Goal: Task Accomplishment & Management: Manage account settings

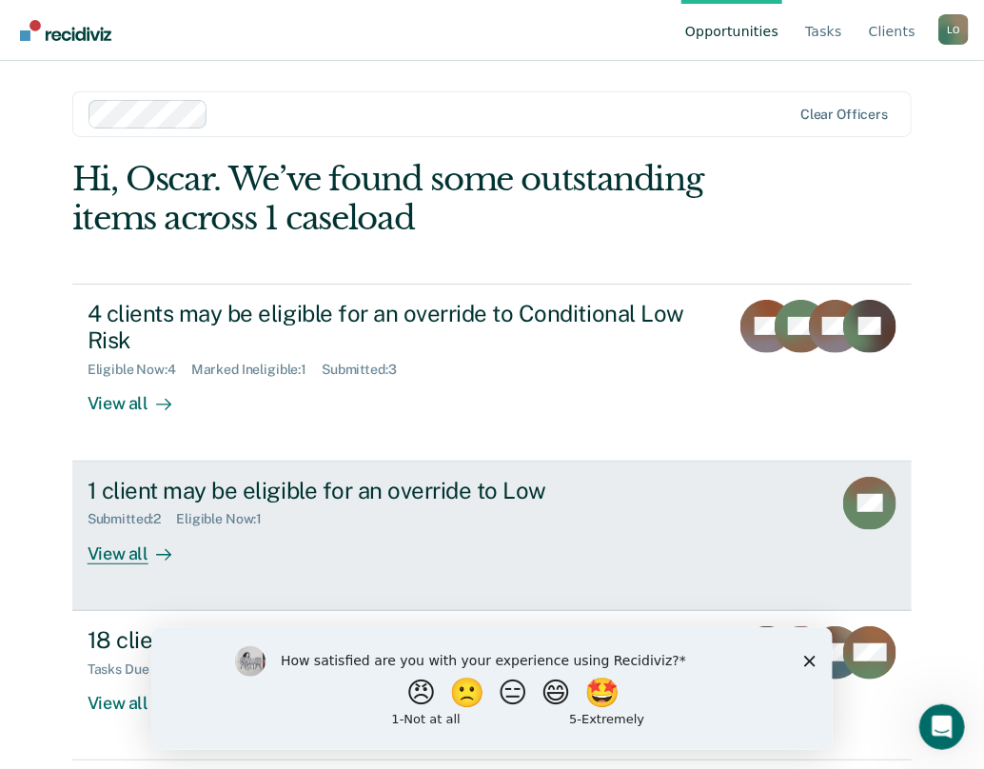
click at [118, 555] on div "View all" at bounding box center [141, 545] width 107 height 37
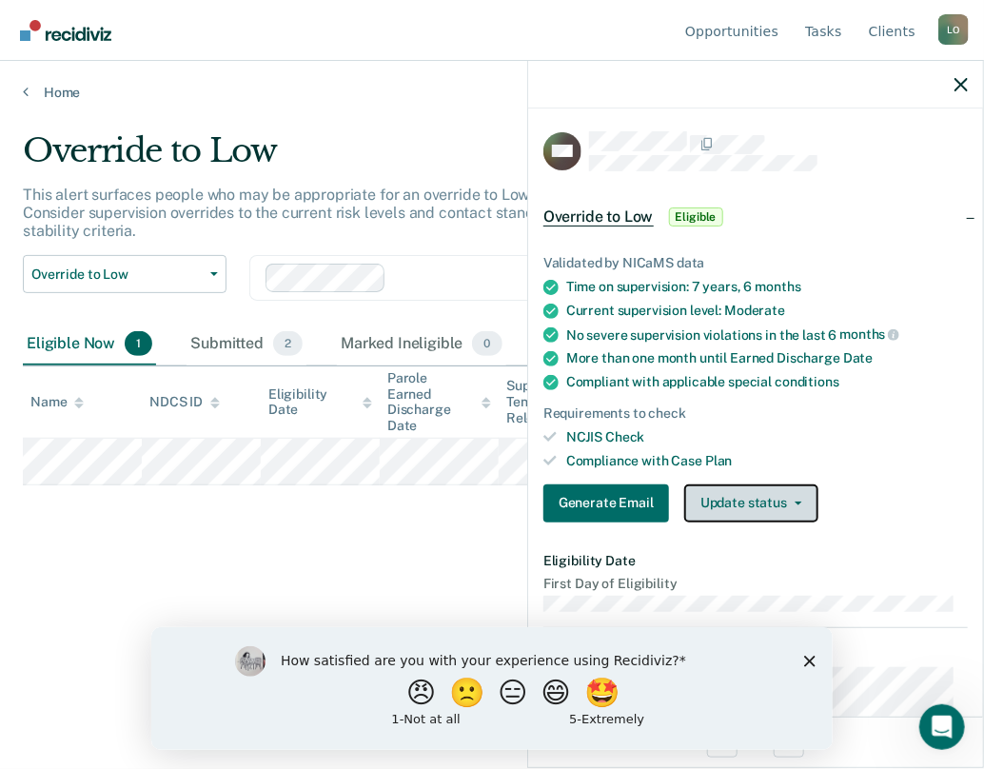
click at [799, 505] on button "Update status" at bounding box center [751, 503] width 134 height 38
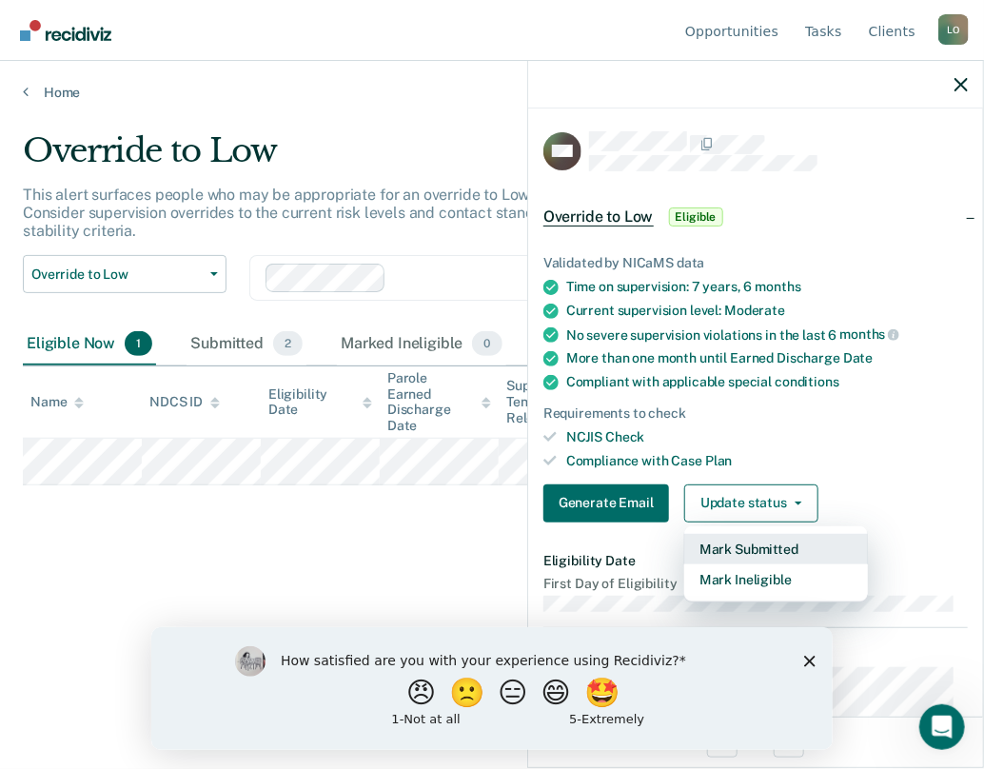
click at [769, 547] on button "Mark Submitted" at bounding box center [776, 549] width 184 height 30
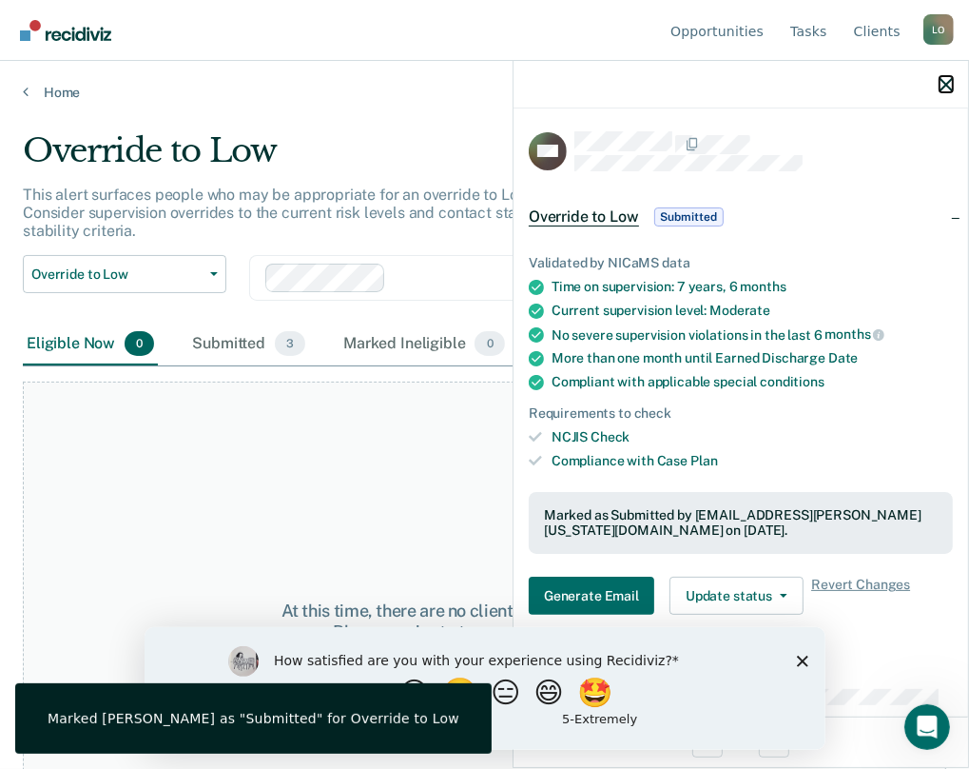
click at [947, 90] on icon "button" at bounding box center [946, 84] width 13 height 13
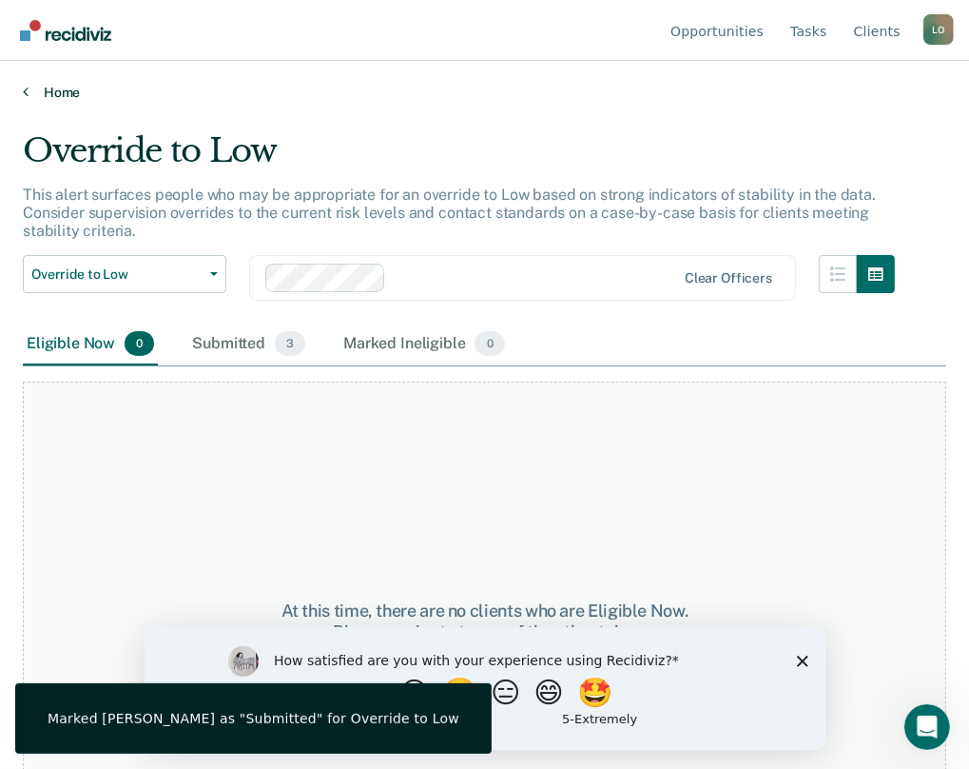
click at [28, 97] on link "Home" at bounding box center [485, 92] width 924 height 17
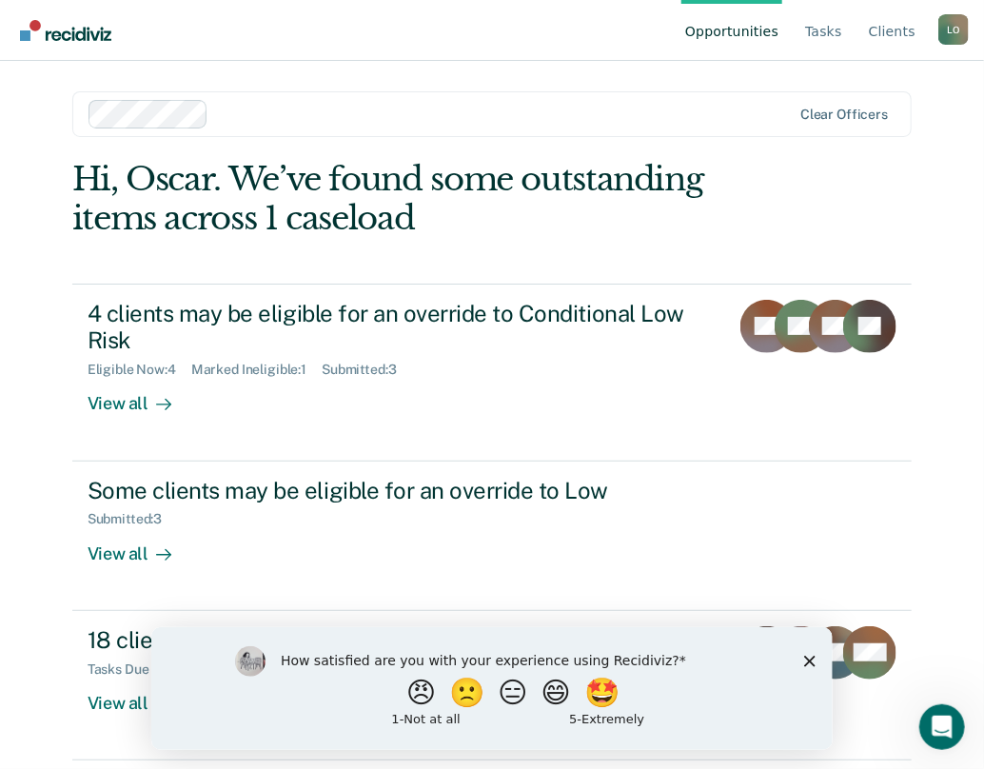
click at [803, 661] on icon "Close survey" at bounding box center [808, 659] width 11 height 11
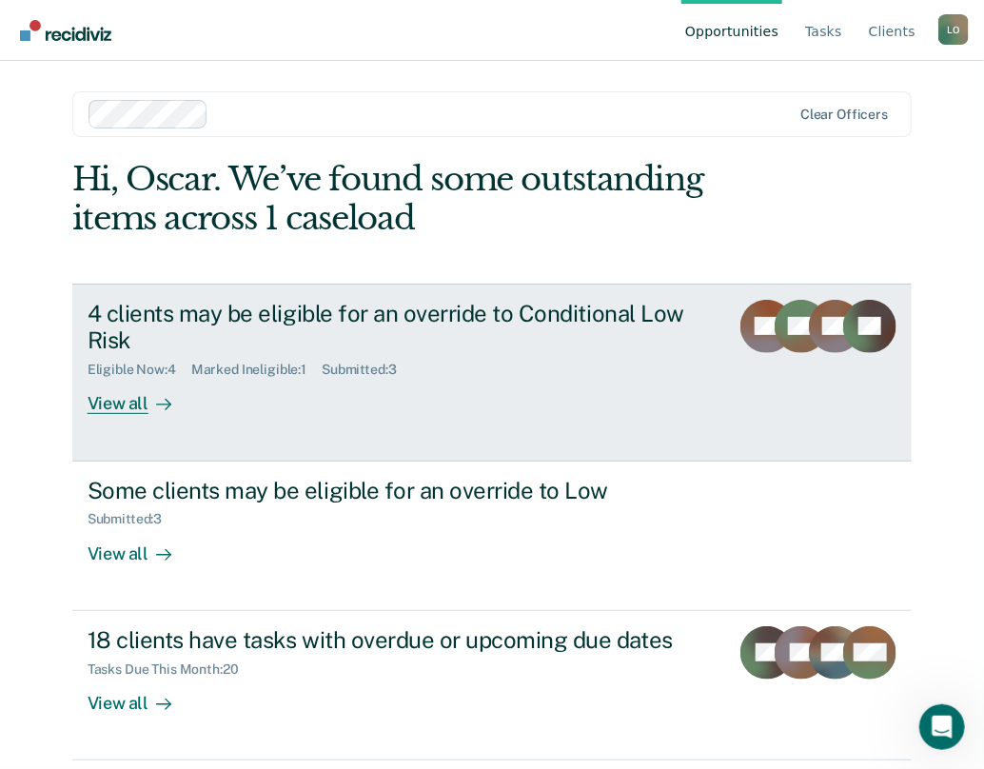
click at [177, 310] on div "4 clients may be eligible for an override to Conditional Low Risk" at bounding box center [401, 327] width 627 height 55
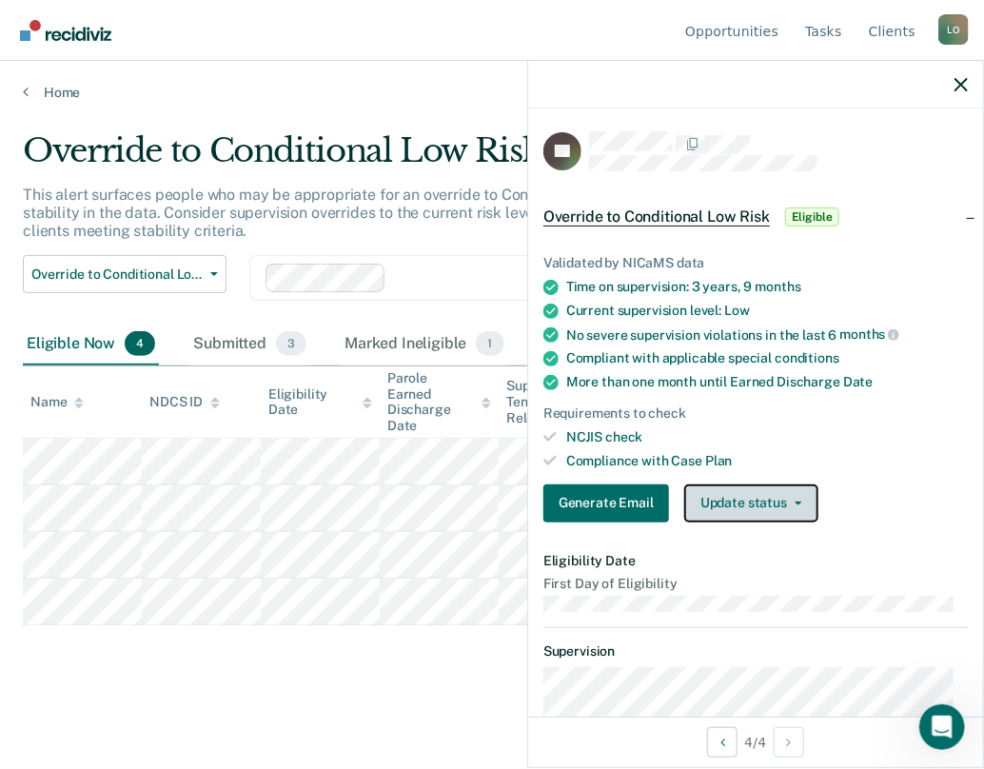
click at [794, 501] on icon "button" at bounding box center [798, 503] width 8 height 4
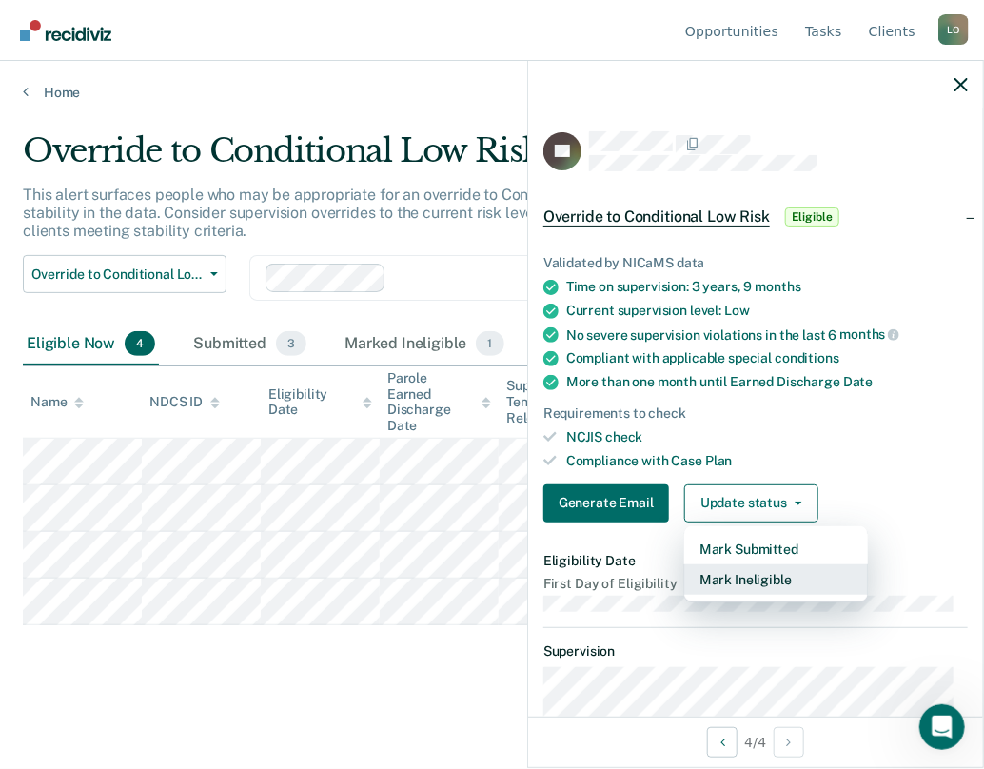
click at [746, 576] on button "Mark Ineligible" at bounding box center [776, 579] width 184 height 30
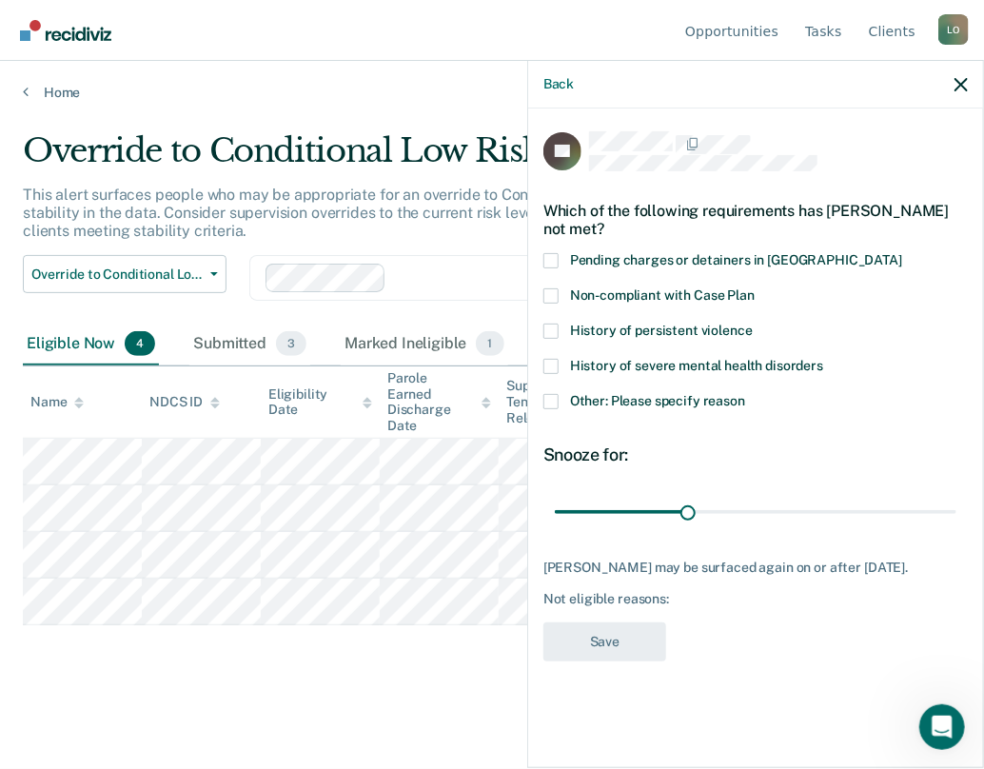
click at [555, 288] on span at bounding box center [550, 295] width 15 height 15
click at [754, 288] on input "Non-compliant with Case Plan" at bounding box center [754, 288] width 0 height 0
click at [620, 622] on button "Save" at bounding box center [604, 641] width 123 height 39
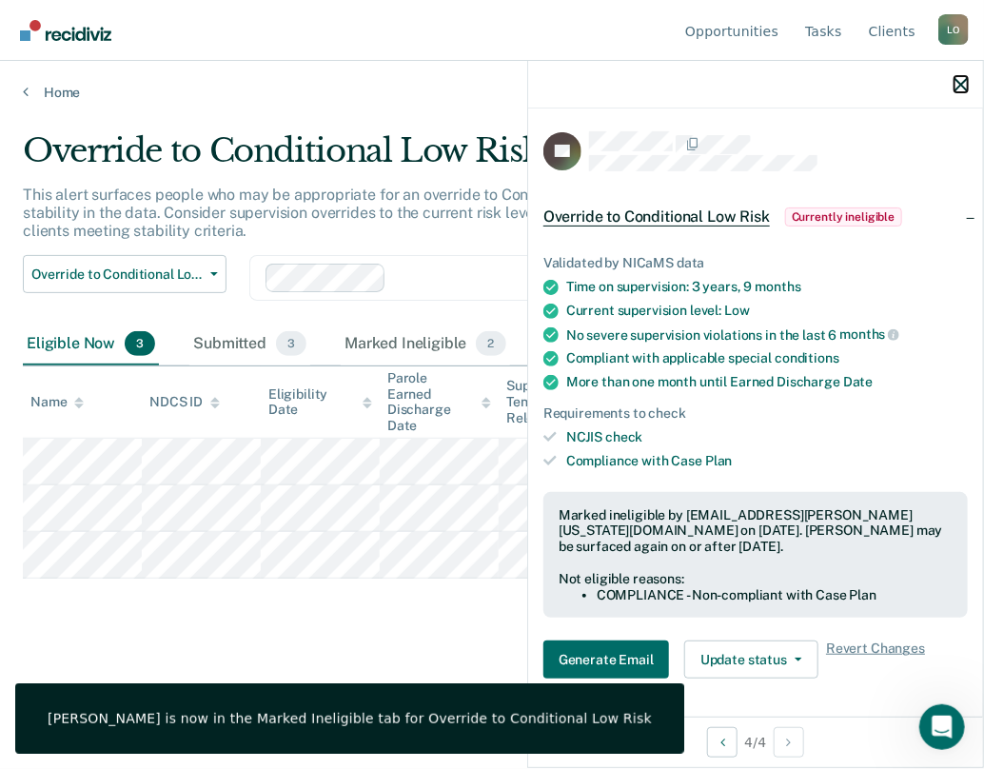
click at [962, 83] on icon "button" at bounding box center [960, 84] width 13 height 13
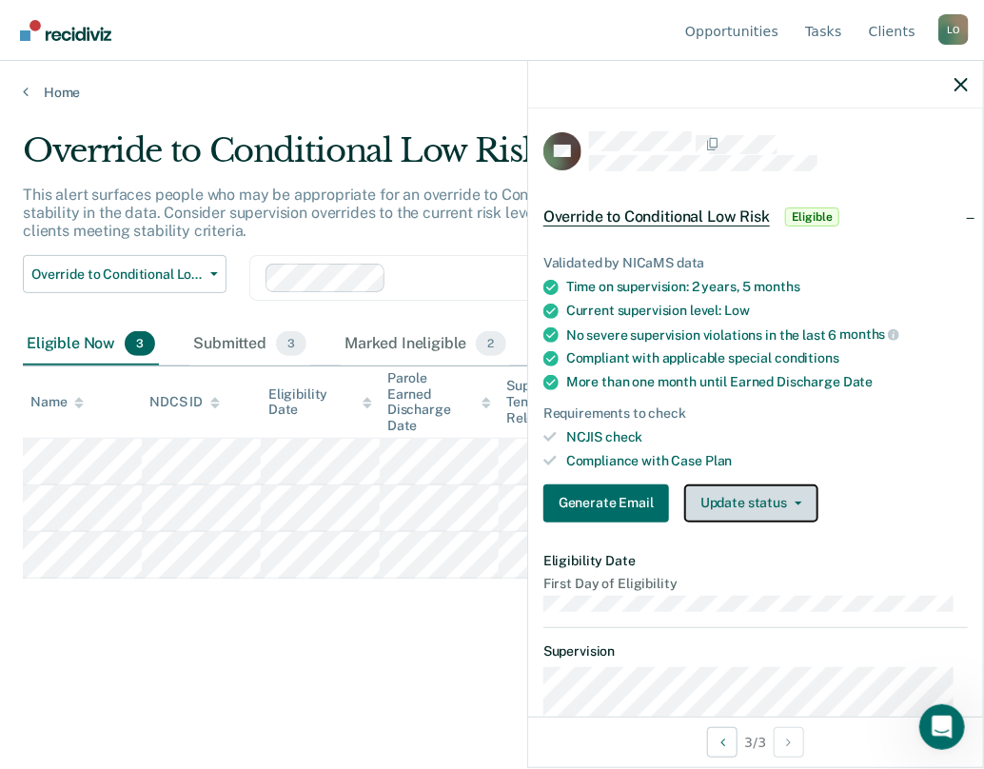
click at [791, 501] on span "button" at bounding box center [794, 503] width 15 height 4
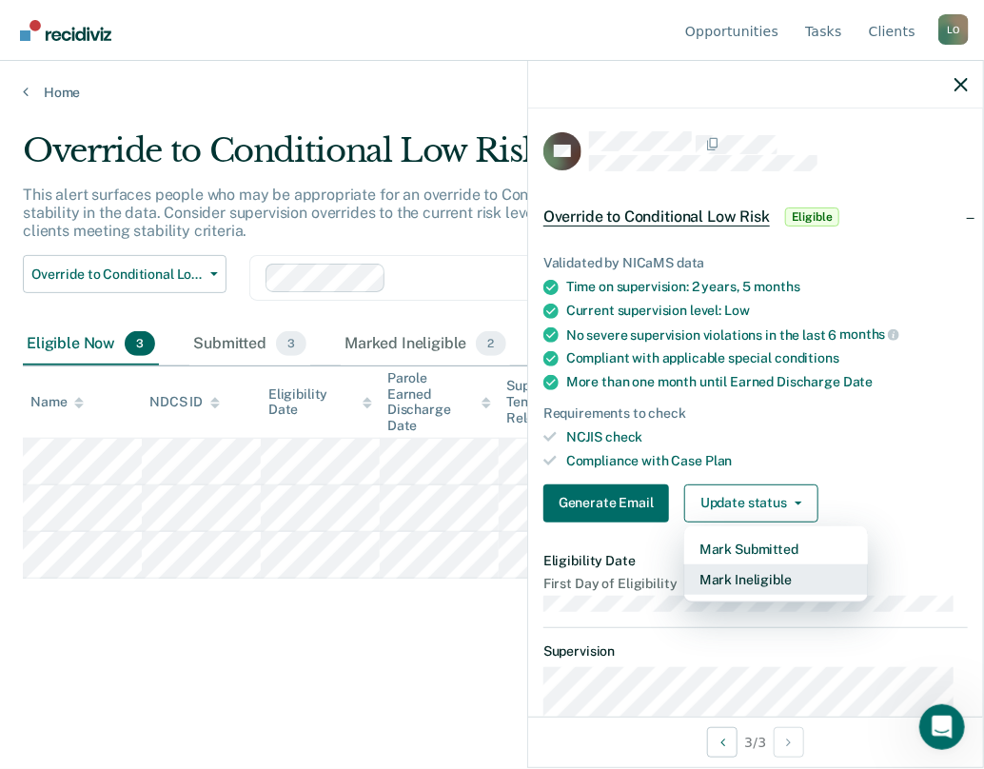
click at [745, 575] on button "Mark Ineligible" at bounding box center [776, 579] width 184 height 30
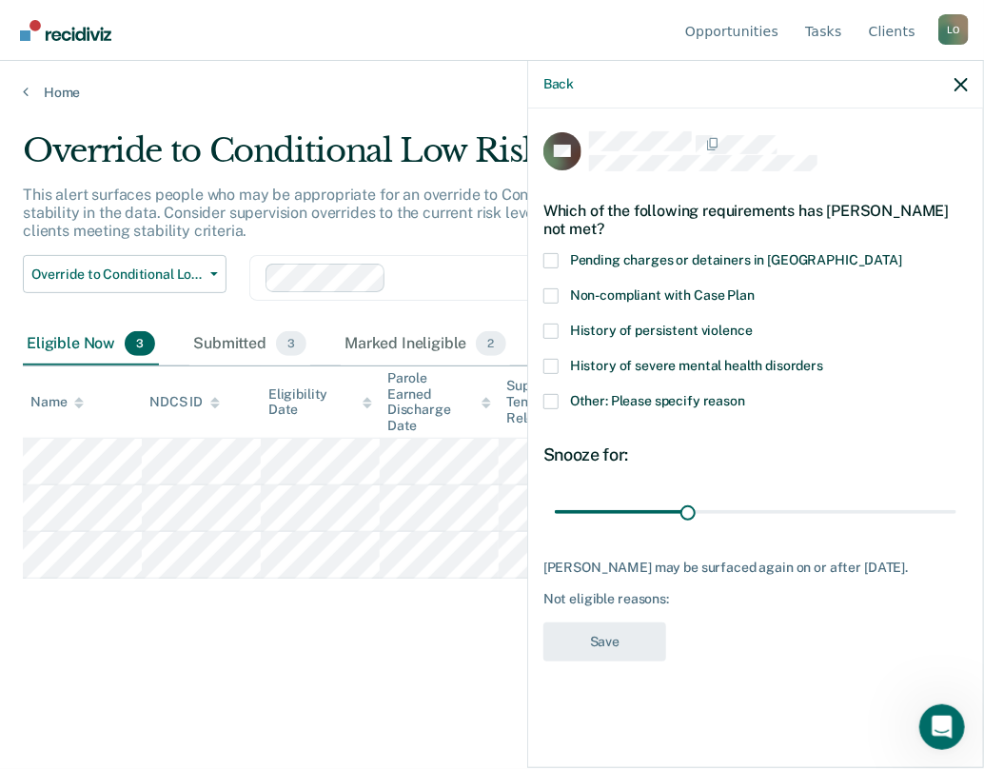
click at [547, 401] on span at bounding box center [550, 401] width 15 height 15
click at [745, 394] on input "Other: Please specify reason" at bounding box center [745, 394] width 0 height 0
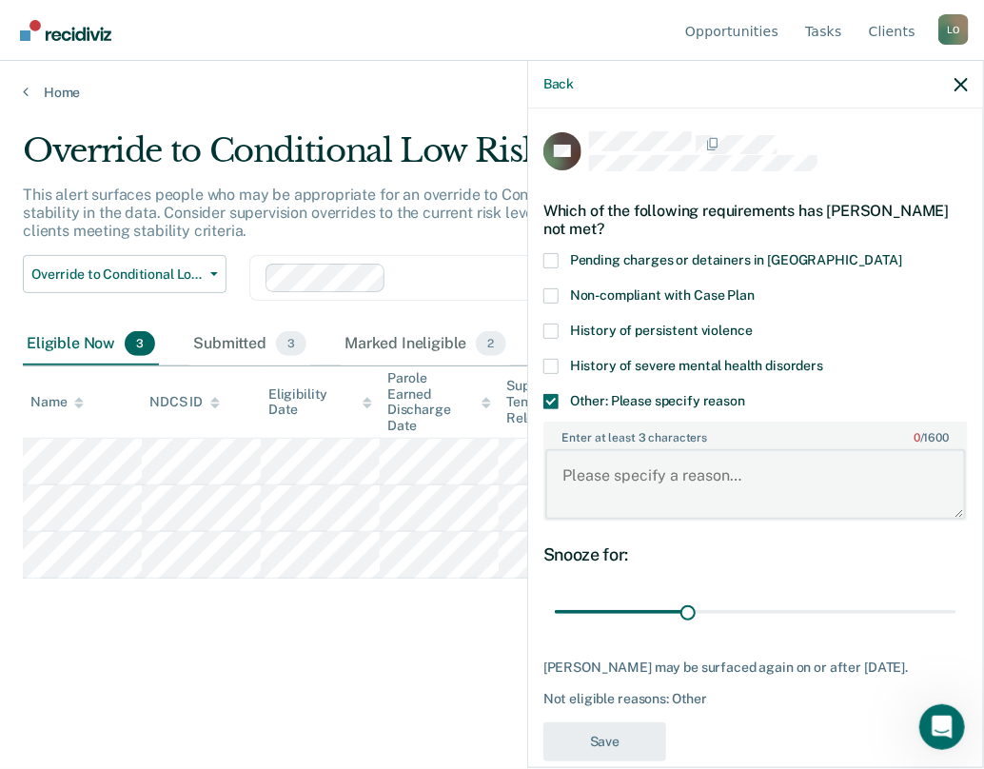
click at [586, 486] on textarea "Enter at least 3 characters 0 / 1600" at bounding box center [755, 484] width 420 height 70
type textarea "sex offender"
click at [608, 738] on button "Save" at bounding box center [604, 741] width 123 height 39
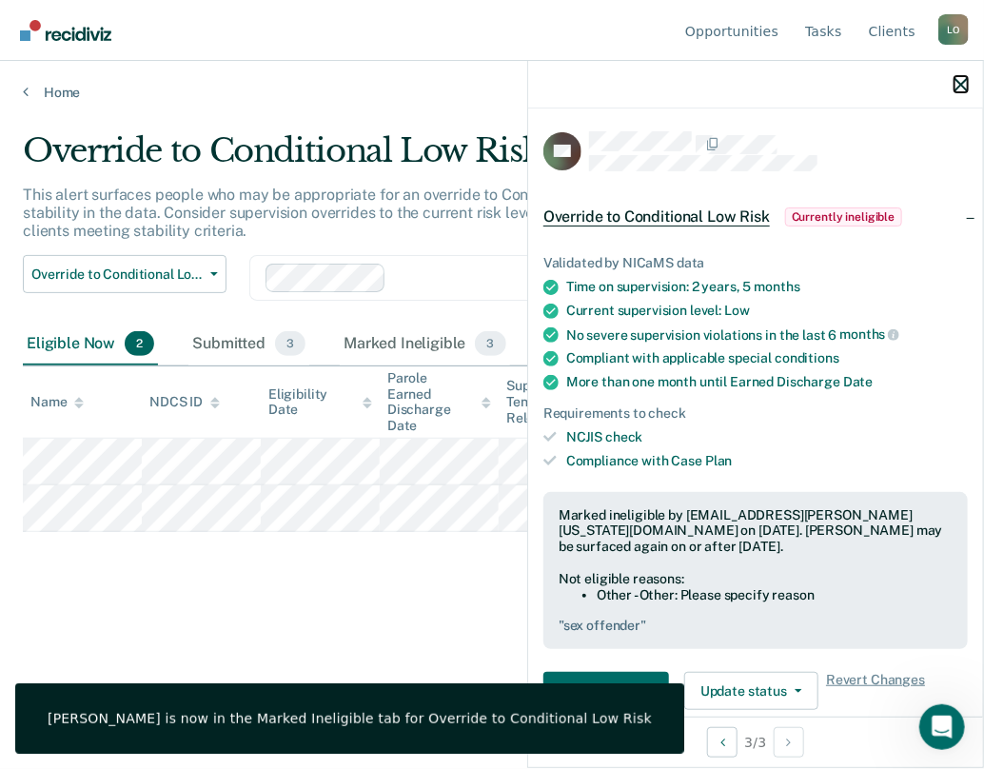
click at [966, 85] on icon "button" at bounding box center [960, 84] width 13 height 13
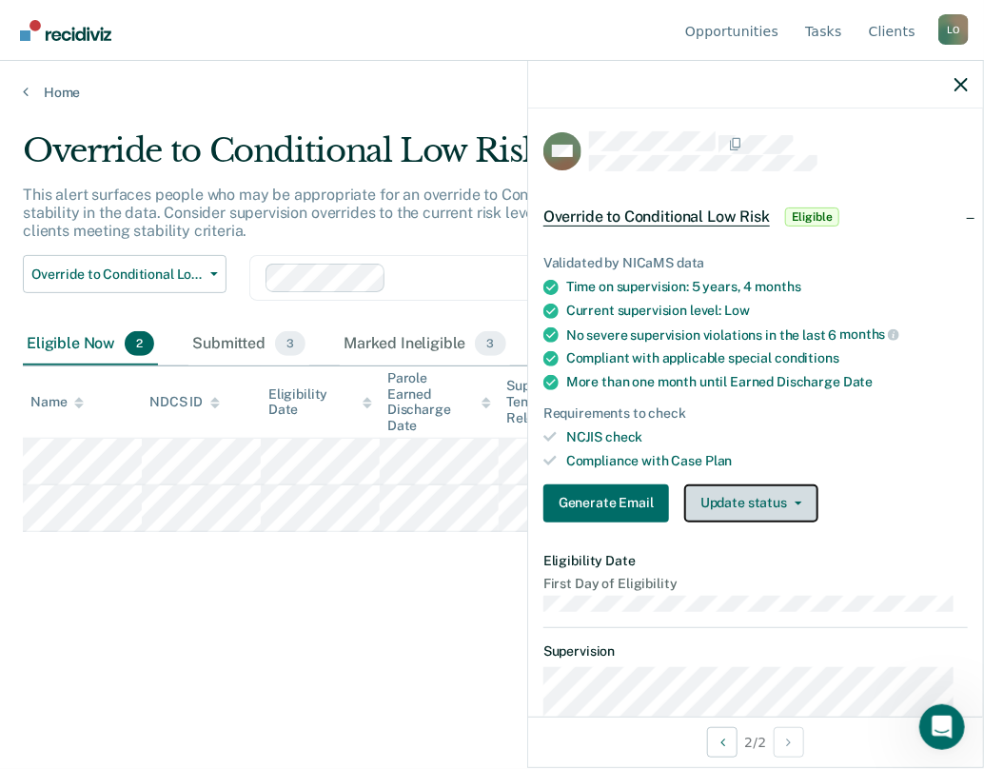
click at [787, 501] on span "button" at bounding box center [794, 503] width 15 height 4
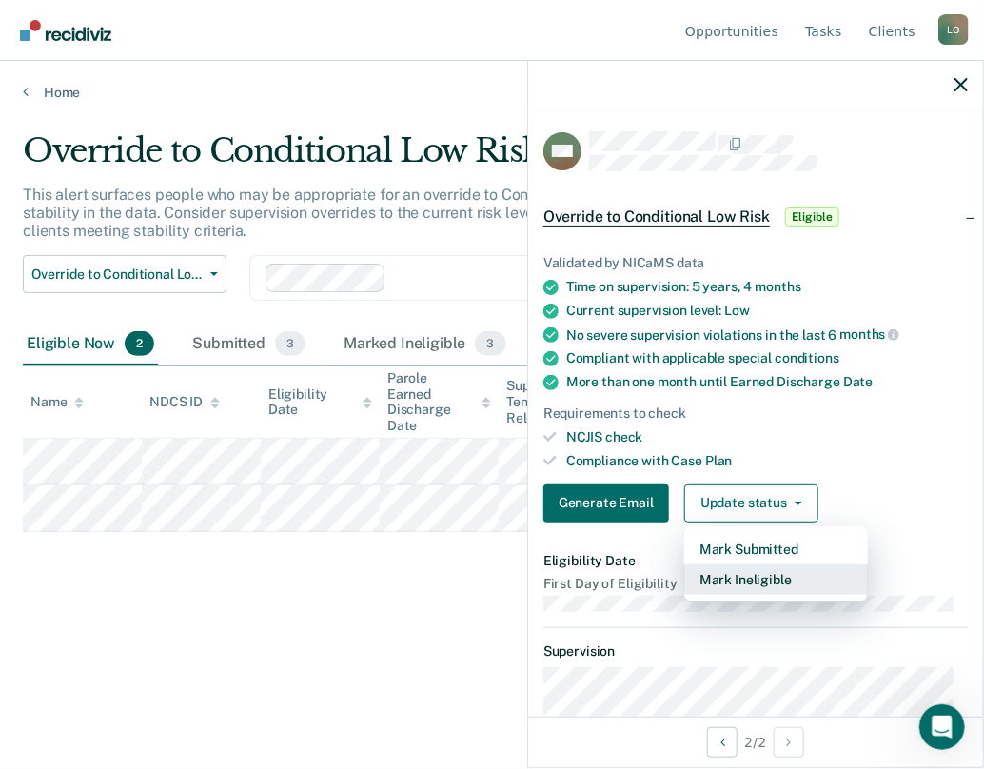
click at [738, 581] on button "Mark Ineligible" at bounding box center [776, 579] width 184 height 30
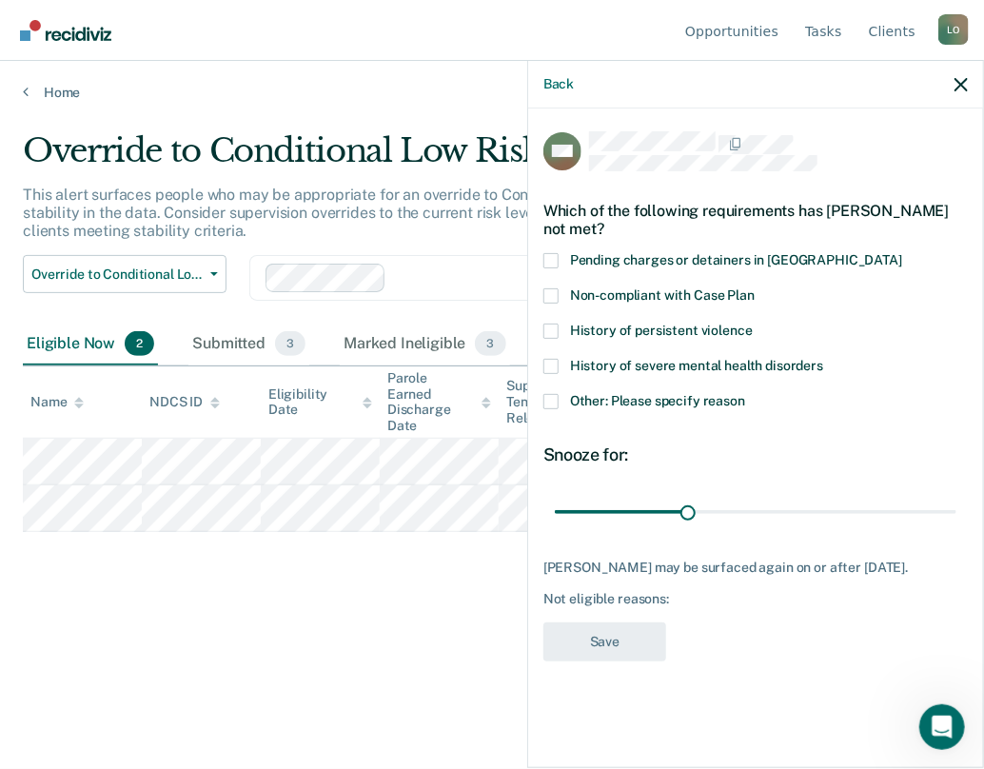
click at [550, 397] on span at bounding box center [550, 401] width 15 height 15
click at [745, 394] on input "Other: Please specify reason" at bounding box center [745, 394] width 0 height 0
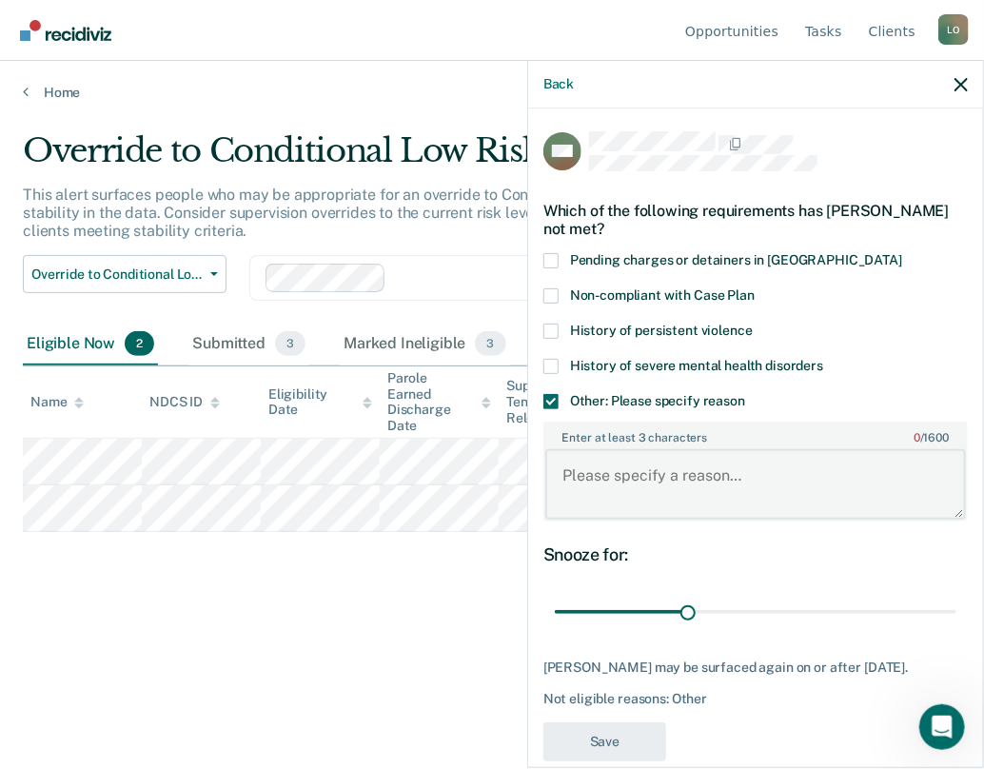
click at [606, 485] on textarea "Enter at least 3 characters 0 / 1600" at bounding box center [755, 484] width 420 height 70
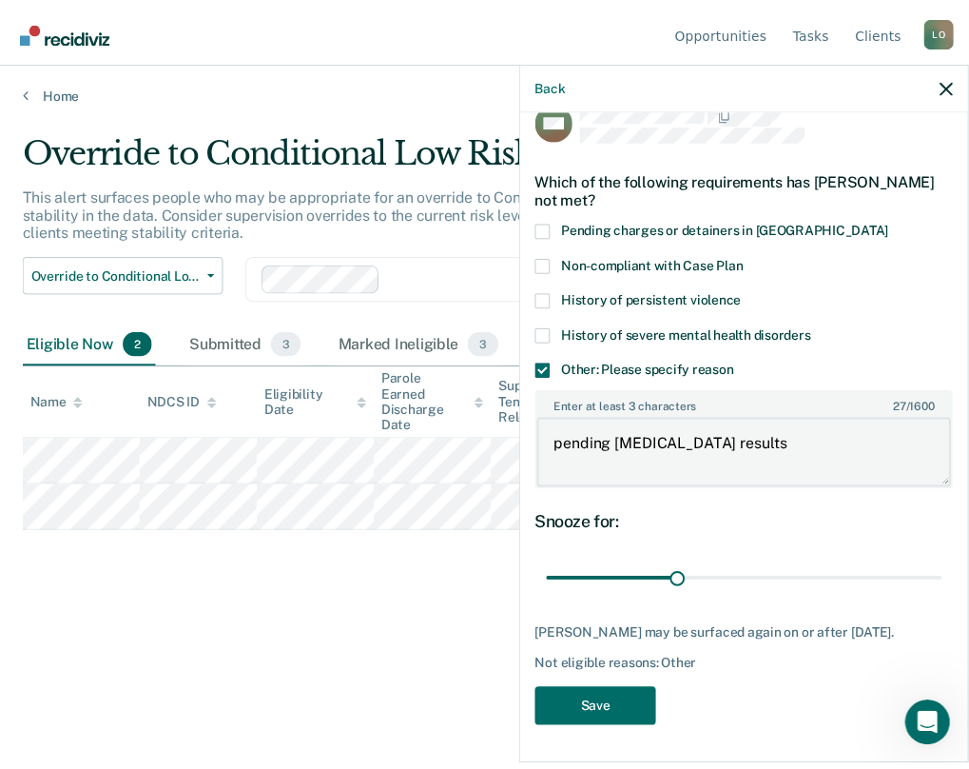
scroll to position [43, 0]
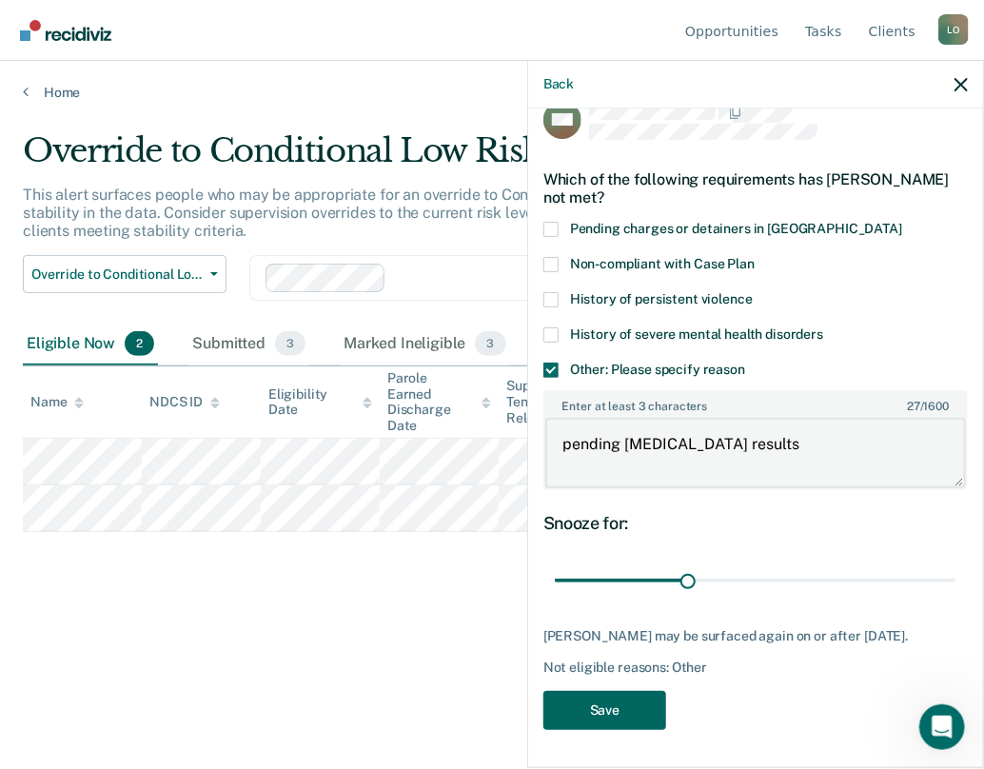
type textarea "pending urine test results"
click at [566, 715] on button "Save" at bounding box center [604, 710] width 123 height 39
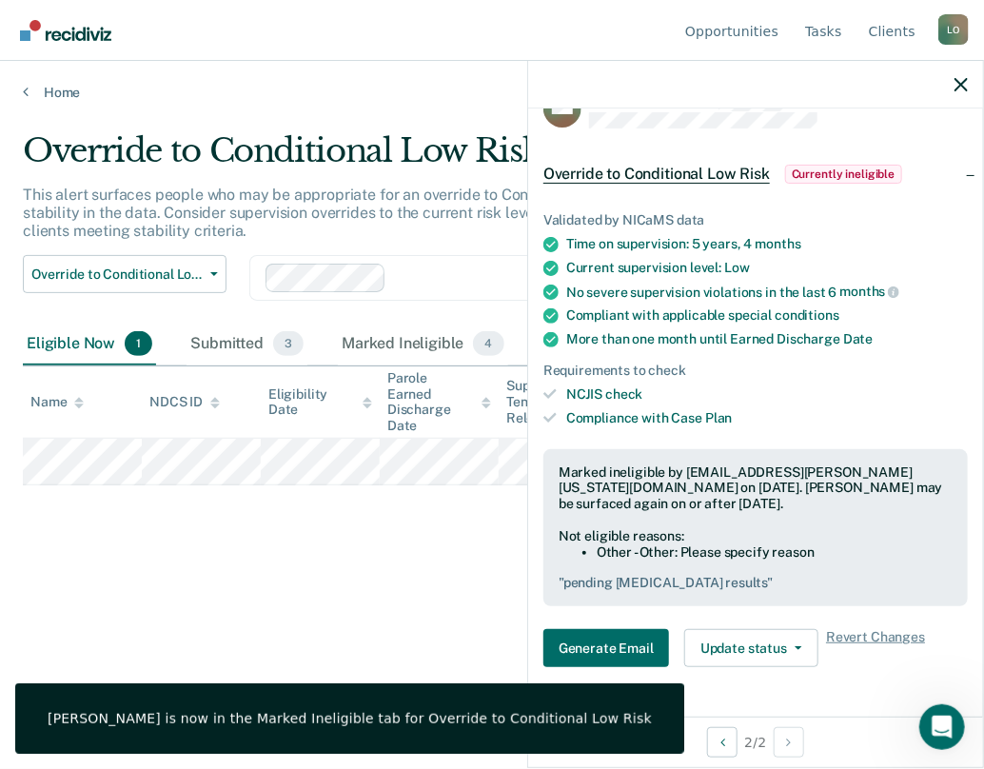
click at [956, 92] on div at bounding box center [755, 85] width 455 height 48
click at [967, 77] on button "button" at bounding box center [960, 84] width 13 height 16
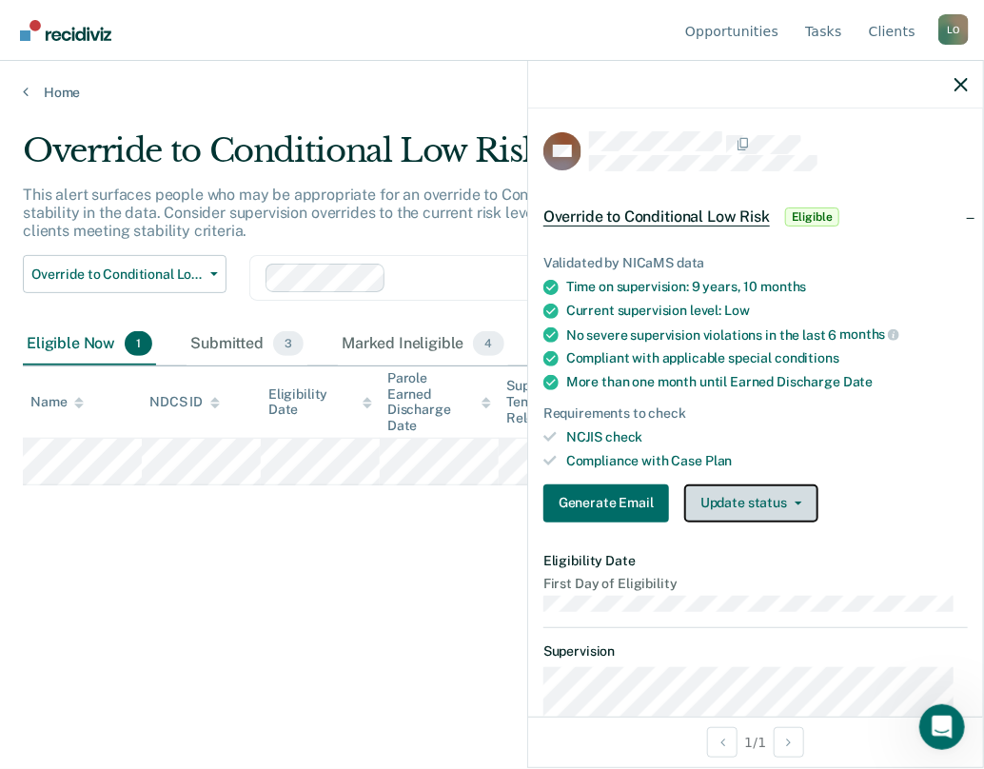
click at [800, 498] on button "Update status" at bounding box center [751, 503] width 134 height 38
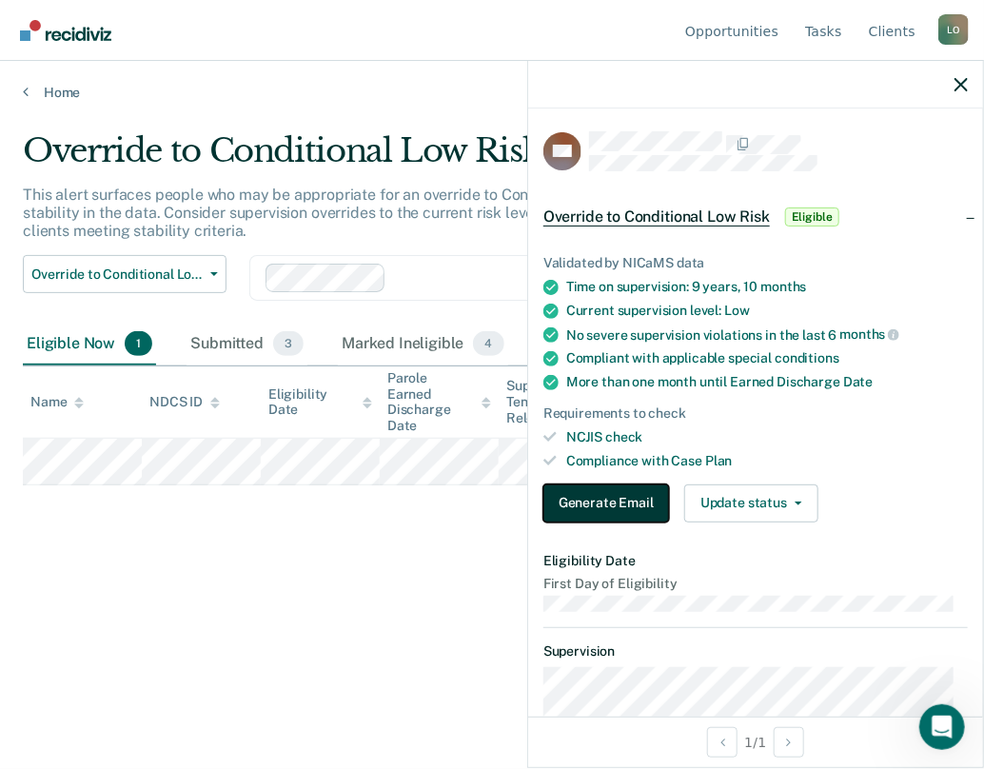
click at [605, 501] on button "Generate Email" at bounding box center [606, 503] width 126 height 38
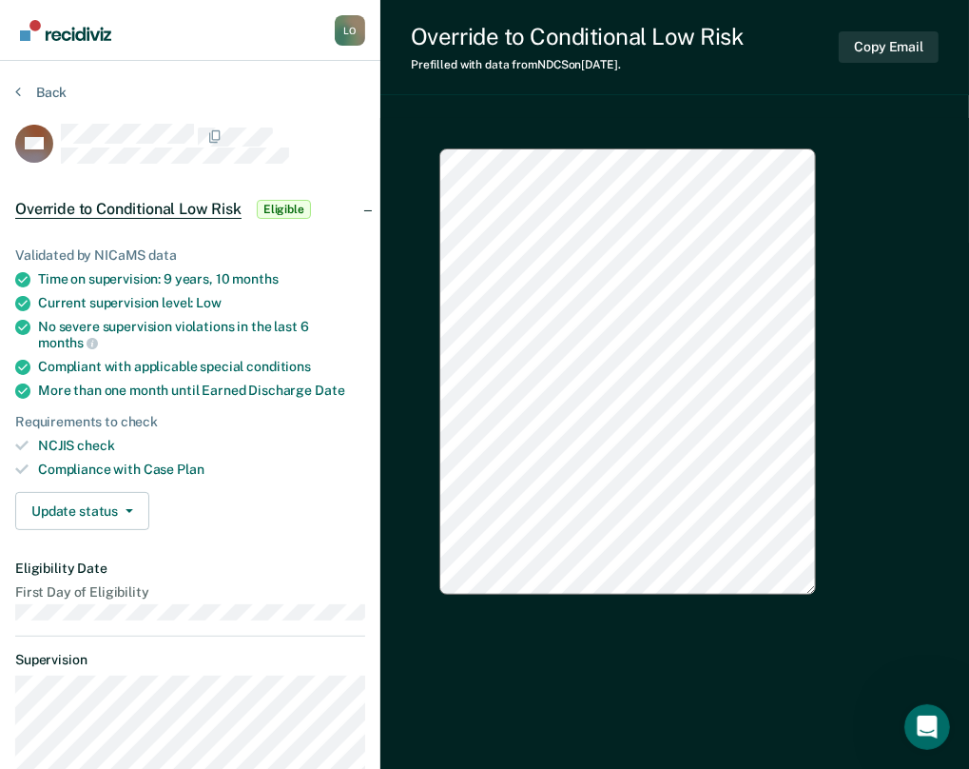
type textarea "x"
click at [27, 92] on button "Back" at bounding box center [40, 92] width 51 height 17
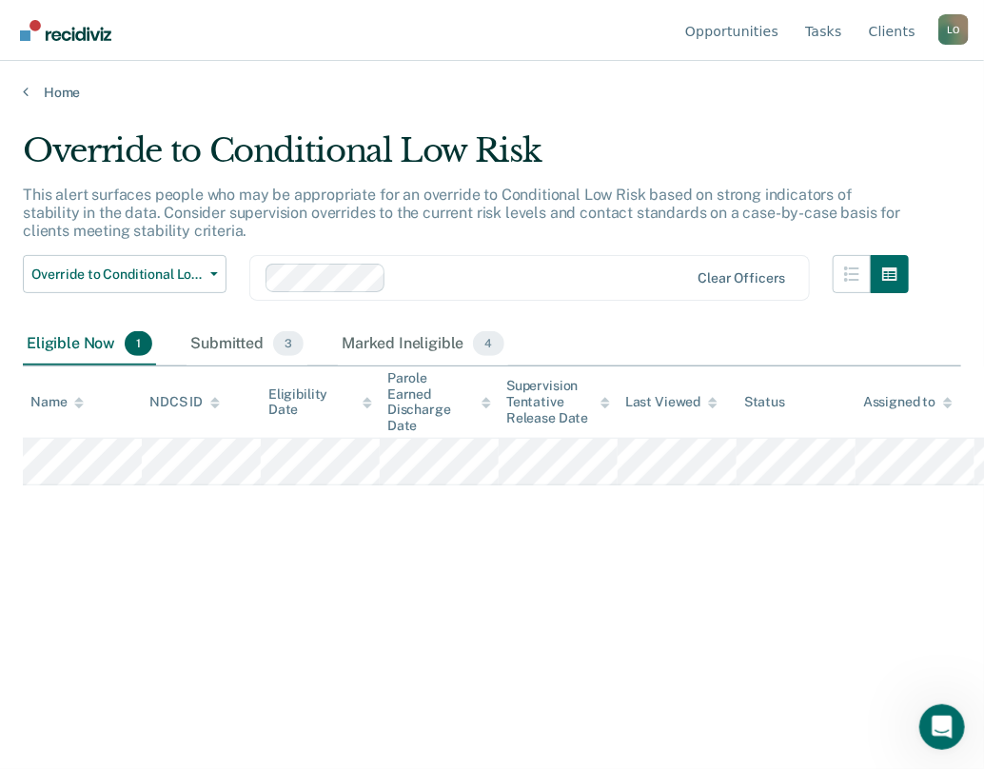
click at [24, 101] on main "Override to Conditional Low Risk This alert surfaces people who may be appropri…" at bounding box center [492, 432] width 984 height 662
click at [23, 84] on icon at bounding box center [26, 91] width 6 height 15
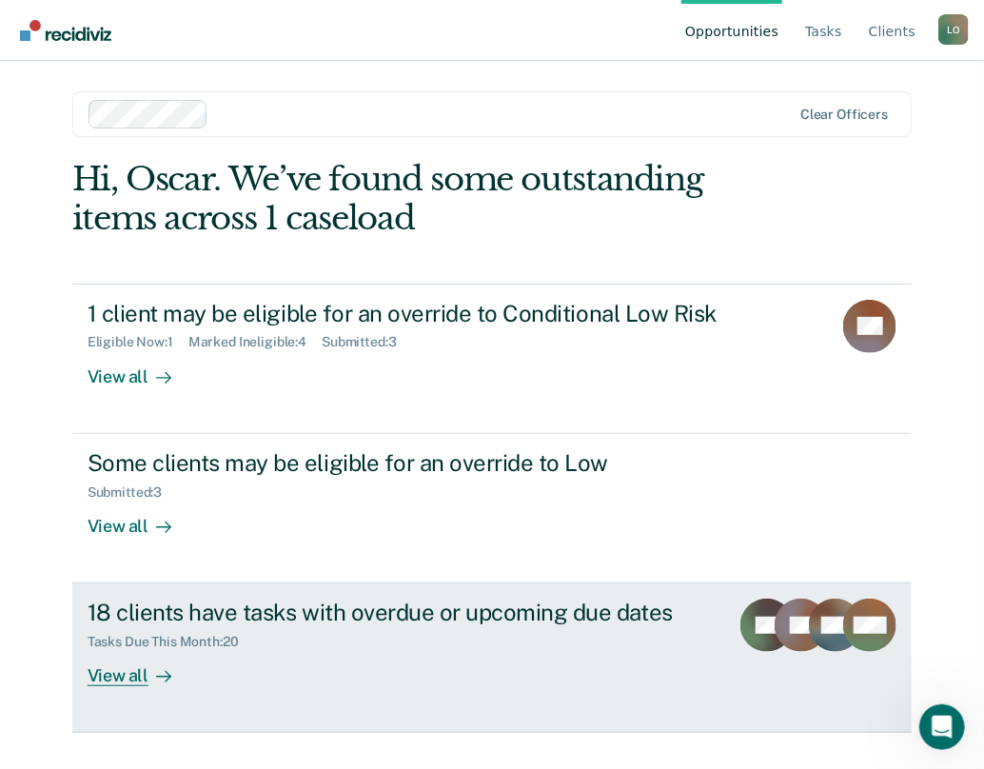
click at [122, 676] on div "View all" at bounding box center [141, 668] width 107 height 37
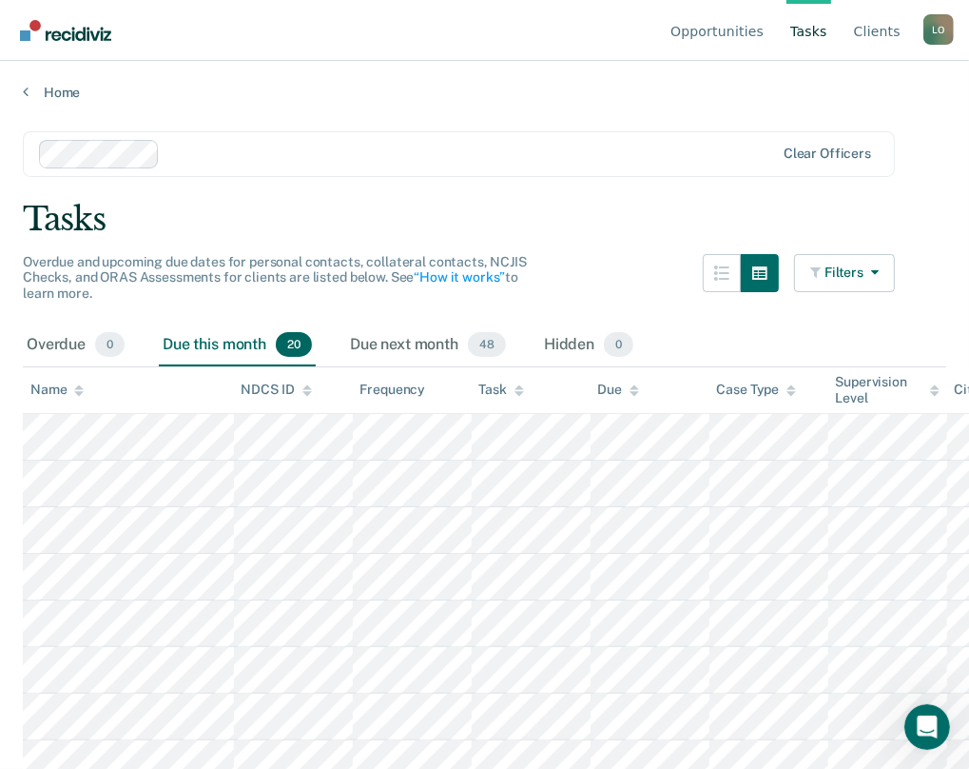
click at [940, 35] on div "L O" at bounding box center [939, 29] width 30 height 30
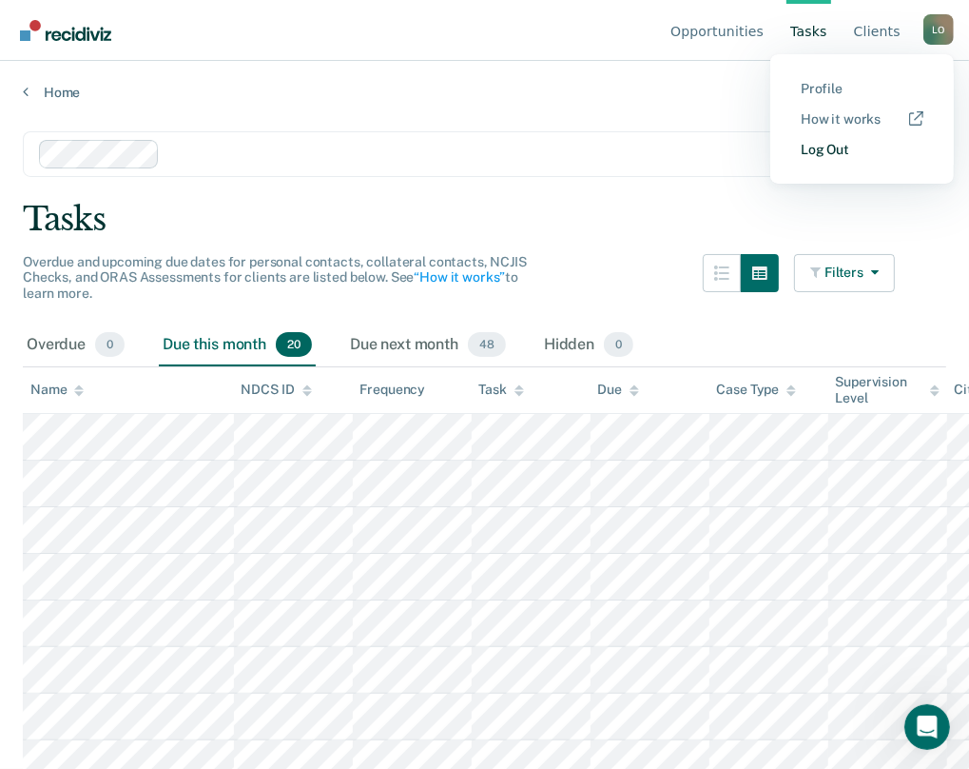
click at [833, 148] on link "Log Out" at bounding box center [862, 150] width 123 height 16
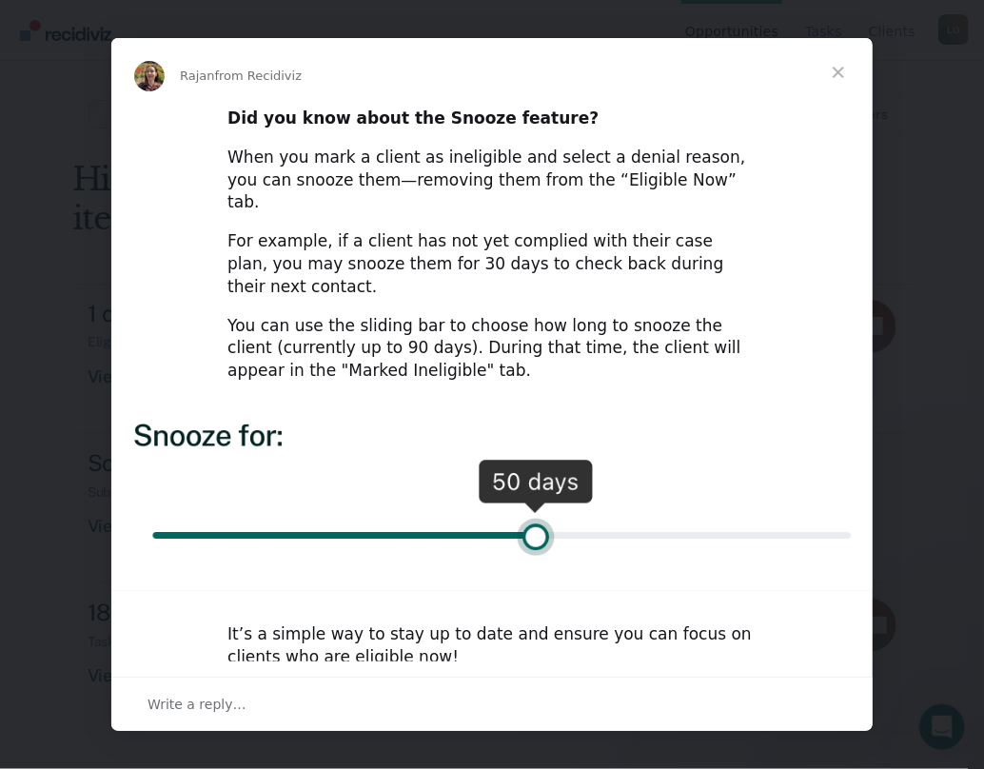
click at [837, 85] on span "Close" at bounding box center [838, 72] width 68 height 68
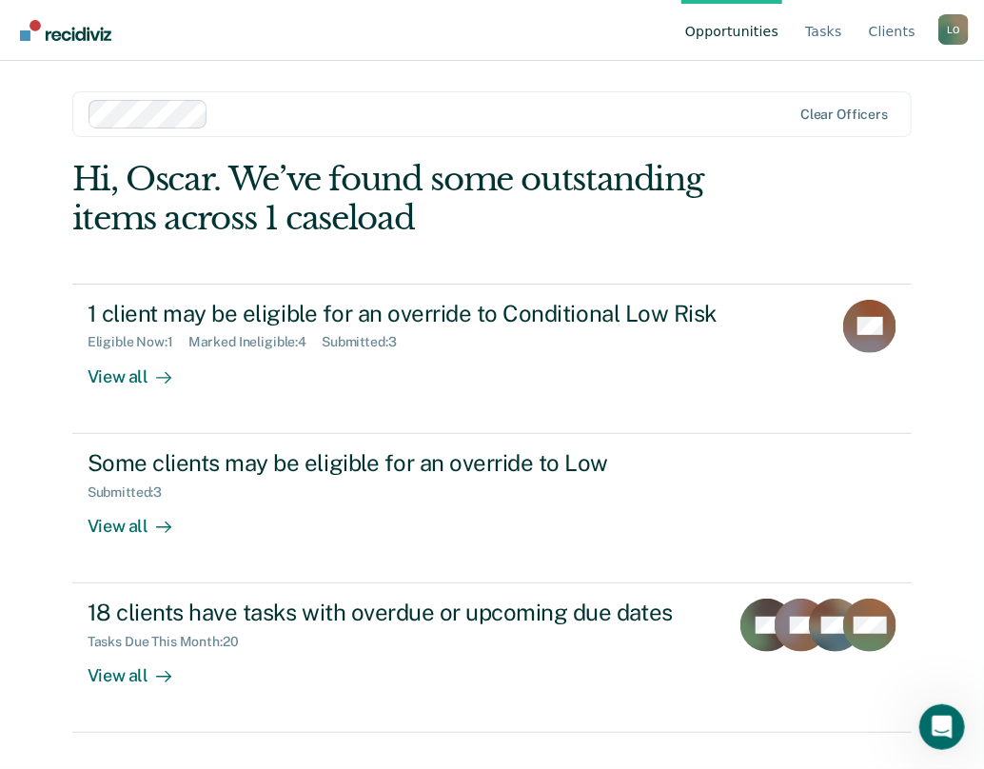
drag, startPoint x: 910, startPoint y: 0, endPoint x: 283, endPoint y: 49, distance: 629.8
click at [283, 49] on nav "Opportunities Tasks Client s Lopez, Oscar L O Profile How it works Log Out" at bounding box center [491, 30] width 953 height 60
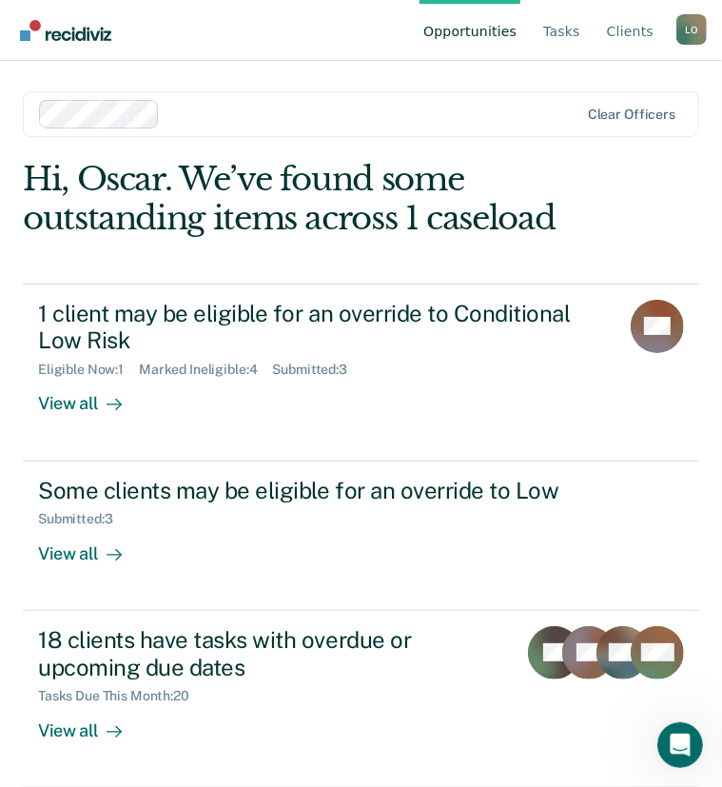
click at [685, 41] on div "L O" at bounding box center [691, 29] width 30 height 30
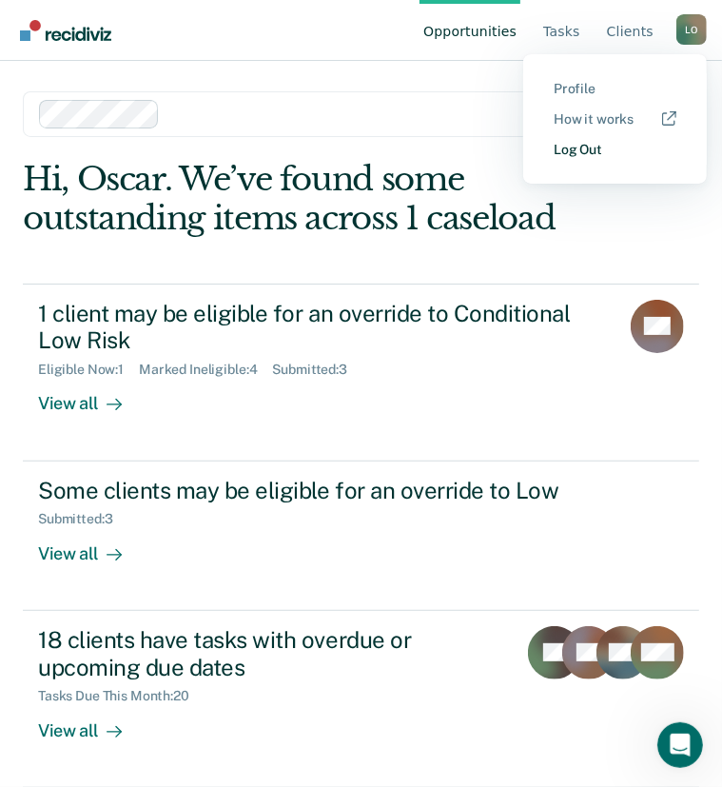
click at [605, 142] on link "Log Out" at bounding box center [615, 150] width 123 height 16
